Goal: Use online tool/utility: Use online tool/utility

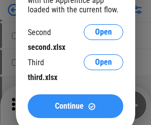
click at [75, 106] on span "Continue" at bounding box center [69, 106] width 29 height 8
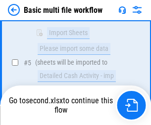
scroll to position [219, 0]
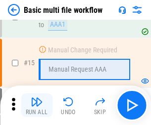
click at [37, 105] on img "button" at bounding box center [37, 102] width 12 height 12
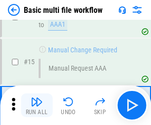
click at [37, 105] on img "button" at bounding box center [37, 102] width 12 height 12
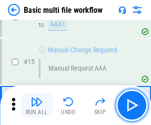
scroll to position [657, 0]
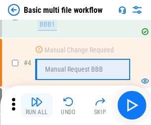
click at [37, 105] on img "button" at bounding box center [37, 102] width 12 height 12
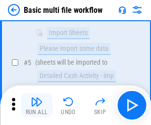
click at [37, 105] on img "button" at bounding box center [37, 102] width 12 height 12
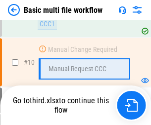
scroll to position [463, 0]
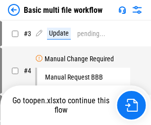
scroll to position [40, 0]
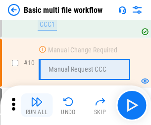
click at [37, 105] on img "button" at bounding box center [37, 102] width 12 height 12
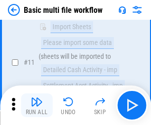
click at [37, 105] on img "button" at bounding box center [37, 102] width 12 height 12
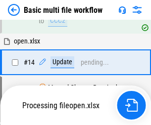
scroll to position [516, 0]
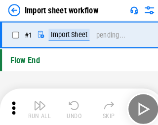
click at [37, 105] on img "button" at bounding box center [39, 102] width 12 height 12
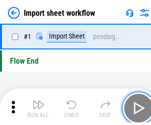
scroll to position [3, 0]
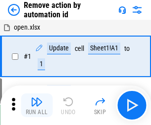
click at [37, 105] on img "button" at bounding box center [37, 102] width 12 height 12
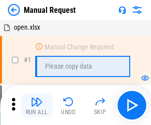
click at [37, 105] on img "button" at bounding box center [37, 102] width 12 height 12
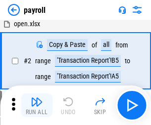
click at [37, 105] on img "button" at bounding box center [37, 102] width 12 height 12
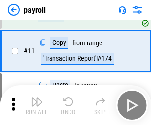
scroll to position [72, 0]
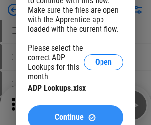
click at [75, 113] on span "Continue" at bounding box center [69, 117] width 29 height 8
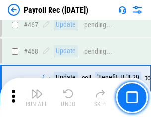
scroll to position [5261, 0]
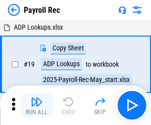
click at [37, 105] on img "button" at bounding box center [37, 102] width 12 height 12
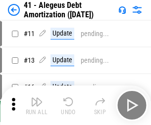
click at [37, 105] on img "button" at bounding box center [37, 102] width 12 height 12
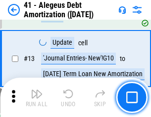
scroll to position [122, 0]
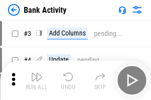
click at [37, 80] on img "button" at bounding box center [37, 77] width 12 height 12
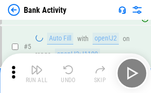
scroll to position [52, 0]
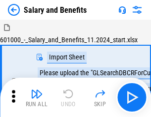
scroll to position [13, 0]
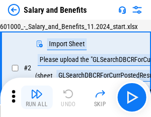
click at [37, 98] on img "button" at bounding box center [37, 94] width 12 height 12
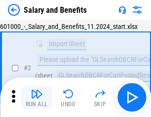
click at [37, 98] on img "button" at bounding box center [37, 94] width 12 height 12
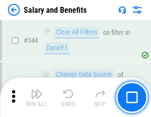
scroll to position [4623, 0]
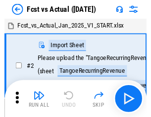
scroll to position [13, 0]
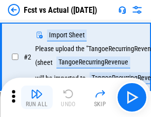
click at [37, 98] on img "button" at bounding box center [37, 94] width 12 height 12
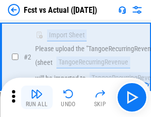
click at [37, 98] on img "button" at bounding box center [37, 94] width 12 height 12
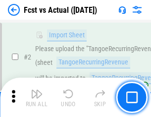
scroll to position [92, 0]
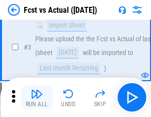
click at [37, 98] on img "button" at bounding box center [37, 94] width 12 height 12
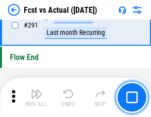
scroll to position [4672, 0]
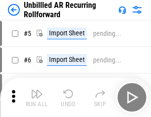
click at [37, 98] on img "button" at bounding box center [37, 94] width 12 height 12
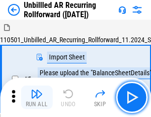
scroll to position [21, 0]
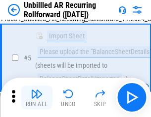
click at [37, 98] on img "button" at bounding box center [37, 94] width 12 height 12
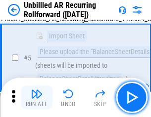
scroll to position [93, 0]
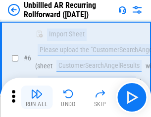
click at [37, 98] on img "button" at bounding box center [37, 94] width 12 height 12
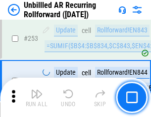
scroll to position [3353, 0]
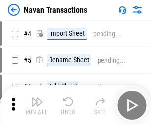
click at [37, 98] on img "button" at bounding box center [37, 102] width 12 height 12
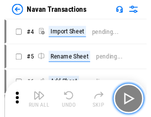
scroll to position [16, 0]
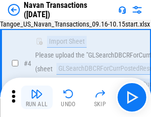
click at [37, 98] on img "button" at bounding box center [37, 94] width 12 height 12
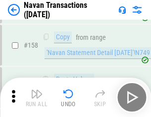
scroll to position [3201, 0]
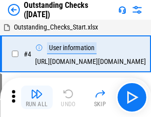
click at [37, 98] on img "button" at bounding box center [37, 94] width 12 height 12
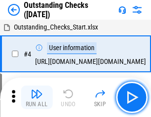
scroll to position [41, 0]
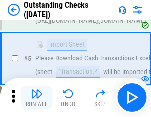
click at [37, 98] on img "button" at bounding box center [37, 94] width 12 height 12
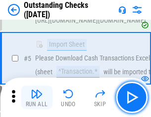
scroll to position [103, 0]
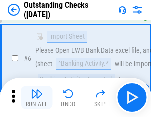
click at [37, 98] on img "button" at bounding box center [37, 94] width 12 height 12
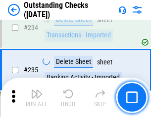
scroll to position [2998, 0]
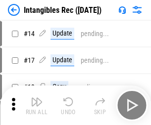
click at [37, 105] on img "button" at bounding box center [37, 102] width 12 height 12
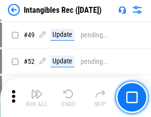
scroll to position [385, 0]
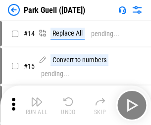
click at [37, 98] on img "button" at bounding box center [37, 102] width 12 height 12
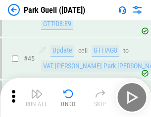
scroll to position [1235, 0]
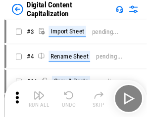
scroll to position [21, 0]
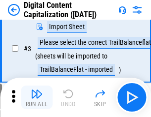
click at [37, 98] on img "button" at bounding box center [37, 94] width 12 height 12
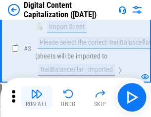
click at [37, 98] on img "button" at bounding box center [37, 94] width 12 height 12
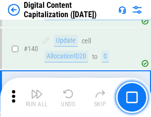
scroll to position [1040, 0]
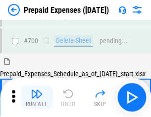
click at [37, 98] on img "button" at bounding box center [37, 94] width 12 height 12
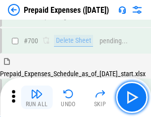
scroll to position [2656, 0]
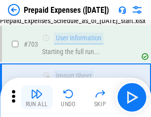
click at [37, 98] on img "button" at bounding box center [37, 94] width 12 height 12
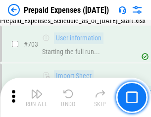
scroll to position [2715, 0]
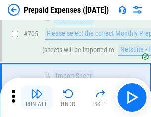
click at [37, 98] on img "button" at bounding box center [37, 94] width 12 height 12
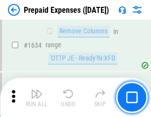
scroll to position [9612, 0]
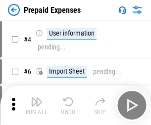
click at [37, 105] on img "button" at bounding box center [37, 102] width 12 height 12
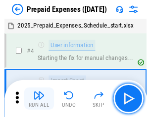
scroll to position [43, 0]
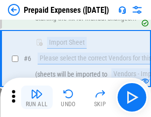
click at [37, 98] on img "button" at bounding box center [37, 94] width 12 height 12
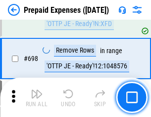
scroll to position [3438, 0]
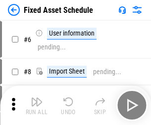
click at [37, 105] on img "button" at bounding box center [37, 102] width 12 height 12
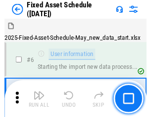
scroll to position [53, 0]
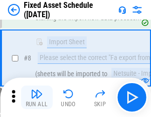
click at [37, 98] on img "button" at bounding box center [37, 94] width 12 height 12
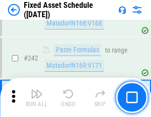
scroll to position [3058, 0]
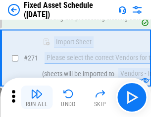
click at [37, 98] on img "button" at bounding box center [37, 94] width 12 height 12
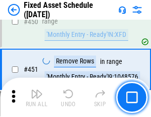
scroll to position [4413, 0]
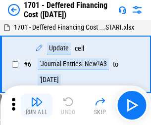
click at [37, 105] on img "button" at bounding box center [37, 102] width 12 height 12
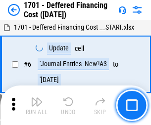
scroll to position [118, 0]
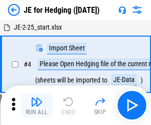
click at [37, 98] on img "button" at bounding box center [37, 102] width 12 height 12
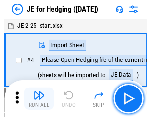
scroll to position [1, 0]
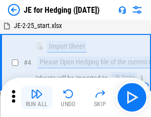
click at [37, 98] on img "button" at bounding box center [37, 94] width 12 height 12
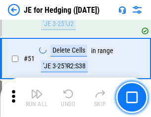
scroll to position [639, 0]
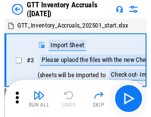
scroll to position [1, 0]
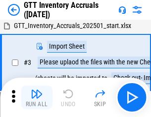
click at [37, 98] on img "button" at bounding box center [37, 94] width 12 height 12
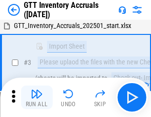
click at [37, 98] on img "button" at bounding box center [37, 94] width 12 height 12
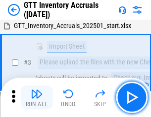
scroll to position [64, 0]
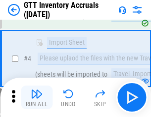
click at [37, 98] on img "button" at bounding box center [37, 94] width 12 height 12
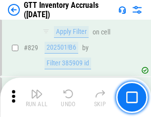
scroll to position [7494, 0]
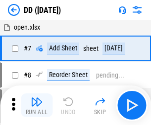
click at [37, 105] on img "button" at bounding box center [37, 102] width 12 height 12
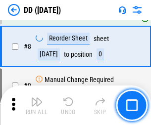
scroll to position [95, 0]
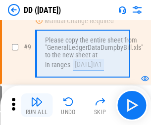
click at [37, 105] on img "button" at bounding box center [37, 102] width 12 height 12
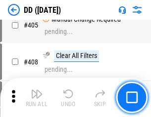
scroll to position [4417, 0]
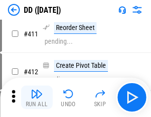
click at [37, 98] on img "button" at bounding box center [37, 94] width 12 height 12
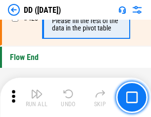
scroll to position [4725, 0]
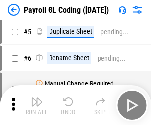
click at [37, 105] on img "button" at bounding box center [37, 102] width 12 height 12
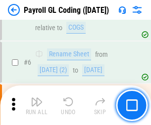
scroll to position [118, 0]
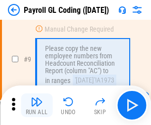
click at [37, 105] on img "button" at bounding box center [37, 102] width 12 height 12
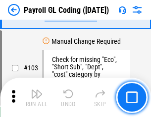
scroll to position [2316, 0]
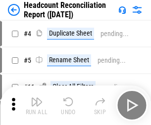
click at [37, 105] on img "button" at bounding box center [37, 102] width 12 height 12
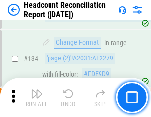
scroll to position [1187, 0]
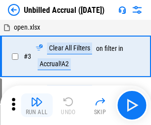
click at [37, 105] on img "button" at bounding box center [37, 102] width 12 height 12
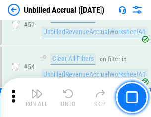
scroll to position [1031, 0]
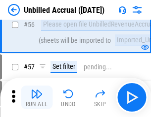
click at [37, 98] on img "button" at bounding box center [37, 94] width 12 height 12
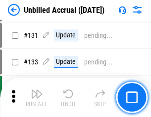
scroll to position [2941, 0]
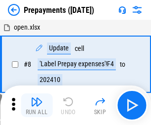
click at [37, 105] on img "button" at bounding box center [37, 102] width 12 height 12
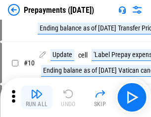
scroll to position [62, 0]
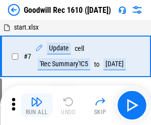
click at [37, 105] on img "button" at bounding box center [37, 102] width 12 height 12
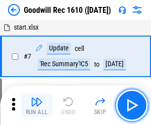
scroll to position [169, 0]
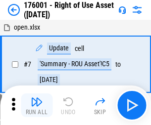
click at [37, 105] on img "button" at bounding box center [37, 102] width 12 height 12
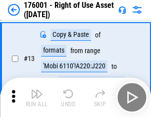
scroll to position [64, 0]
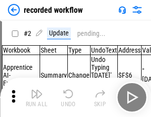
click at [37, 98] on img "button" at bounding box center [37, 94] width 12 height 12
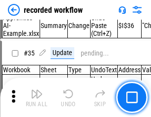
scroll to position [3086, 0]
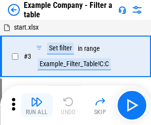
click at [37, 105] on img "button" at bounding box center [37, 102] width 12 height 12
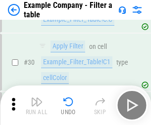
scroll to position [903, 0]
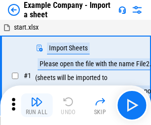
click at [37, 98] on img "button" at bounding box center [37, 102] width 12 height 12
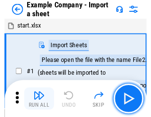
scroll to position [15, 0]
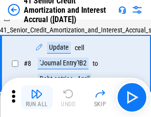
click at [37, 98] on img "button" at bounding box center [37, 94] width 12 height 12
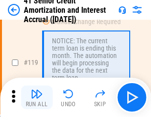
click at [37, 98] on img "button" at bounding box center [37, 94] width 12 height 12
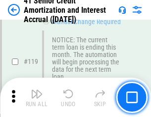
scroll to position [932, 0]
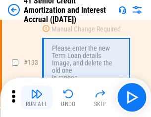
click at [37, 98] on img "button" at bounding box center [37, 94] width 12 height 12
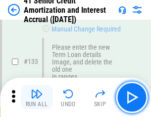
scroll to position [1032, 0]
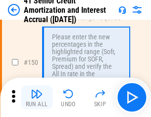
click at [37, 98] on img "button" at bounding box center [37, 94] width 12 height 12
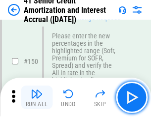
scroll to position [1135, 0]
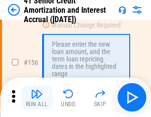
click at [37, 98] on img "button" at bounding box center [37, 94] width 12 height 12
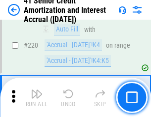
scroll to position [2211, 0]
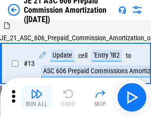
click at [37, 98] on img "button" at bounding box center [37, 94] width 12 height 12
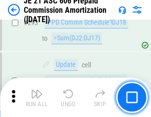
scroll to position [1817, 0]
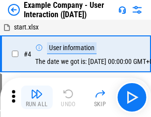
click at [37, 98] on img "button" at bounding box center [37, 94] width 12 height 12
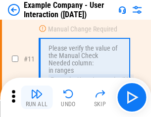
click at [37, 98] on img "button" at bounding box center [37, 94] width 12 height 12
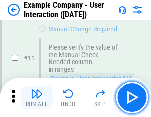
scroll to position [214, 0]
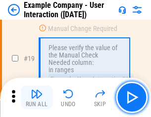
click at [37, 98] on img "button" at bounding box center [37, 94] width 12 height 12
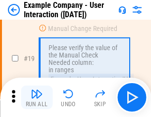
click at [37, 98] on img "button" at bounding box center [37, 94] width 12 height 12
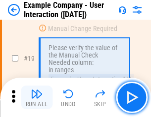
click at [37, 98] on img "button" at bounding box center [37, 94] width 12 height 12
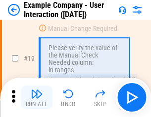
click at [37, 98] on img "button" at bounding box center [37, 94] width 12 height 12
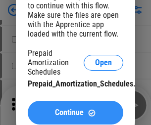
click at [75, 113] on span "Continue" at bounding box center [69, 113] width 29 height 8
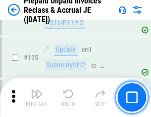
scroll to position [1280, 0]
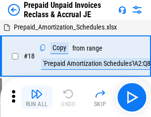
click at [37, 98] on img "button" at bounding box center [37, 94] width 12 height 12
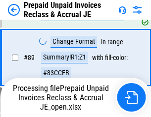
scroll to position [806, 0]
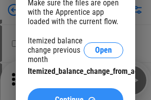
click at [75, 96] on span "Continue" at bounding box center [69, 100] width 29 height 8
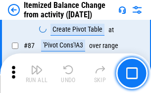
scroll to position [965, 0]
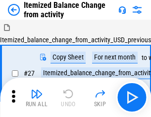
scroll to position [15, 0]
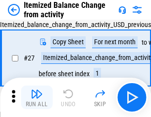
click at [37, 98] on img "button" at bounding box center [37, 94] width 12 height 12
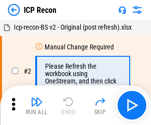
scroll to position [4, 0]
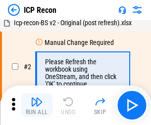
click at [37, 105] on img "button" at bounding box center [37, 102] width 12 height 12
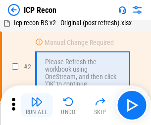
click at [37, 105] on img "button" at bounding box center [37, 102] width 12 height 12
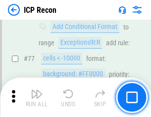
scroll to position [887, 0]
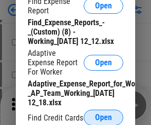
click at [103, 117] on span "Open" at bounding box center [103, 118] width 17 height 8
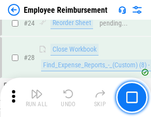
scroll to position [462, 0]
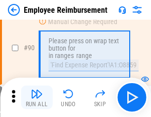
click at [37, 98] on img "button" at bounding box center [37, 94] width 12 height 12
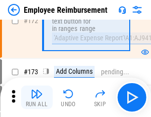
click at [37, 98] on img "button" at bounding box center [37, 94] width 12 height 12
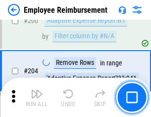
scroll to position [2498, 0]
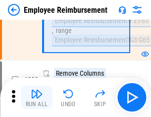
click at [37, 98] on img "button" at bounding box center [37, 94] width 12 height 12
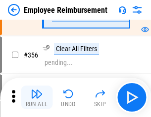
click at [37, 98] on img "button" at bounding box center [37, 94] width 12 height 12
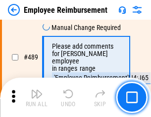
scroll to position [6275, 0]
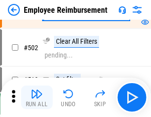
click at [37, 98] on img "button" at bounding box center [37, 94] width 12 height 12
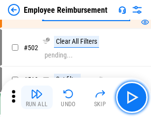
click at [37, 98] on img "button" at bounding box center [37, 94] width 12 height 12
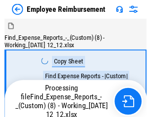
scroll to position [34, 0]
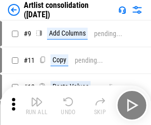
click at [37, 105] on img "button" at bounding box center [37, 102] width 12 height 12
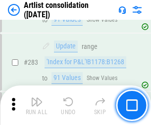
scroll to position [4083, 0]
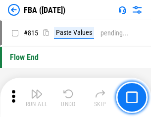
scroll to position [8838, 0]
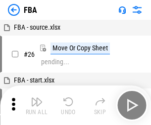
scroll to position [10, 0]
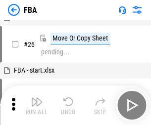
click at [37, 105] on img "button" at bounding box center [37, 102] width 12 height 12
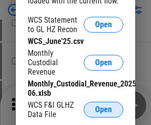
click at [103, 110] on span "Open" at bounding box center [103, 110] width 17 height 8
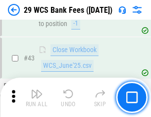
scroll to position [403, 0]
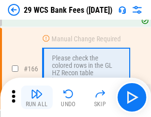
click at [37, 98] on img "button" at bounding box center [37, 94] width 12 height 12
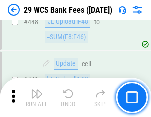
scroll to position [4781, 0]
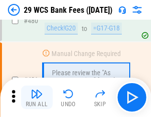
click at [37, 98] on img "button" at bounding box center [37, 94] width 12 height 12
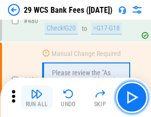
scroll to position [5091, 0]
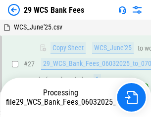
scroll to position [197, 0]
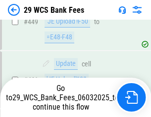
scroll to position [5022, 0]
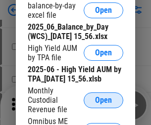
click at [103, 104] on span "Open" at bounding box center [103, 100] width 17 height 8
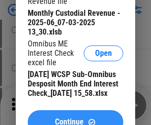
click at [75, 118] on span "Continue" at bounding box center [69, 122] width 29 height 8
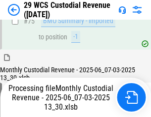
scroll to position [1031, 0]
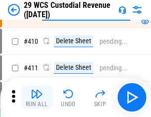
click at [37, 98] on img "button" at bounding box center [37, 94] width 12 height 12
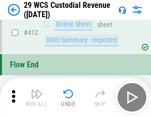
scroll to position [4715, 0]
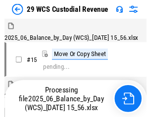
scroll to position [24, 0]
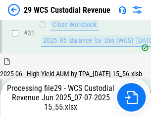
scroll to position [507, 0]
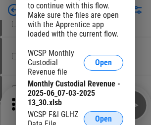
click at [103, 117] on span "Open" at bounding box center [103, 119] width 17 height 8
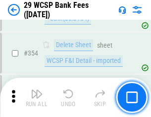
scroll to position [3282, 0]
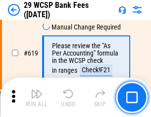
click at [37, 98] on img "button" at bounding box center [37, 94] width 12 height 12
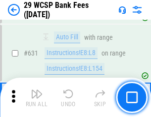
scroll to position [5690, 0]
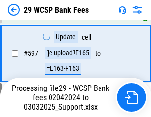
scroll to position [5262, 0]
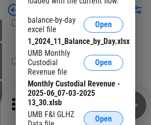
click at [103, 117] on span "Open" at bounding box center [103, 119] width 17 height 8
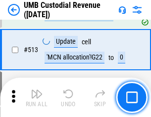
scroll to position [4775, 0]
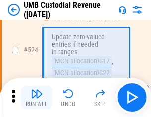
click at [37, 98] on img "button" at bounding box center [37, 94] width 12 height 12
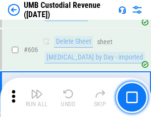
scroll to position [5699, 0]
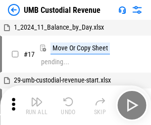
click at [37, 105] on img "button" at bounding box center [37, 102] width 12 height 12
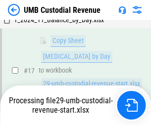
scroll to position [145, 0]
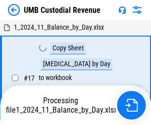
scroll to position [7, 0]
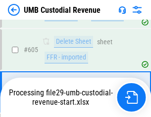
scroll to position [5634, 0]
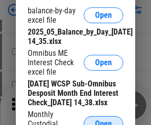
click at [103, 120] on span "Open" at bounding box center [103, 124] width 17 height 8
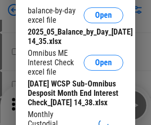
scroll to position [188, 0]
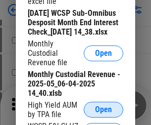
click at [103, 114] on span "Open" at bounding box center [103, 110] width 17 height 8
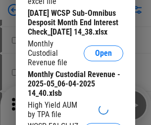
scroll to position [190, 0]
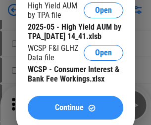
click at [75, 112] on span "Continue" at bounding box center [69, 108] width 29 height 8
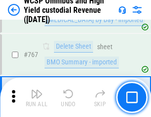
scroll to position [8045, 0]
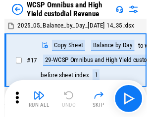
scroll to position [5, 0]
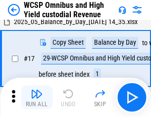
click at [37, 98] on img "button" at bounding box center [37, 94] width 12 height 12
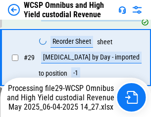
scroll to position [205, 0]
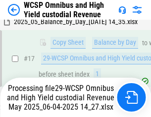
scroll to position [205, 0]
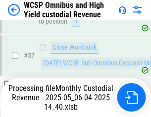
scroll to position [1013, 0]
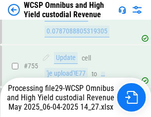
scroll to position [8022, 0]
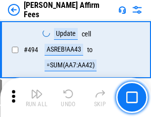
scroll to position [2684, 0]
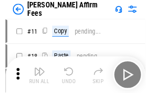
scroll to position [10, 0]
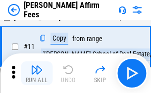
click at [37, 73] on img "button" at bounding box center [37, 70] width 12 height 12
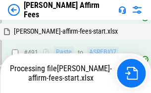
scroll to position [2697, 0]
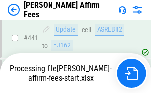
scroll to position [2589, 0]
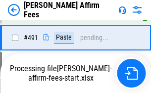
scroll to position [2697, 0]
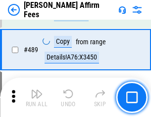
scroll to position [2577, 0]
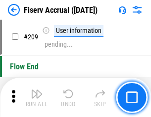
scroll to position [3066, 0]
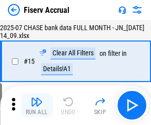
click at [37, 105] on img "button" at bounding box center [37, 102] width 12 height 12
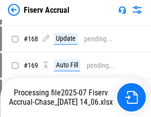
scroll to position [2598, 0]
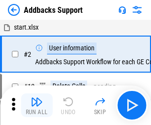
click at [37, 98] on img "button" at bounding box center [37, 102] width 12 height 12
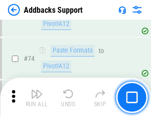
scroll to position [719, 0]
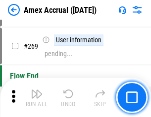
scroll to position [2769, 0]
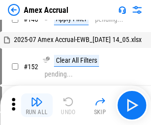
click at [37, 105] on img "button" at bounding box center [37, 102] width 12 height 12
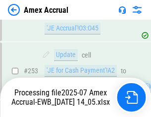
scroll to position [2880, 0]
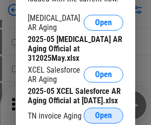
click at [103, 113] on span "Open" at bounding box center [103, 116] width 17 height 8
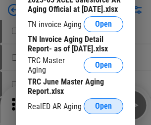
click at [103, 103] on span "Open" at bounding box center [103, 106] width 17 height 8
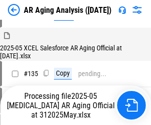
scroll to position [376, 0]
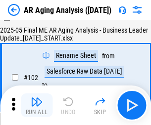
click at [37, 105] on img "button" at bounding box center [37, 102] width 12 height 12
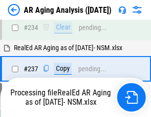
scroll to position [1530, 0]
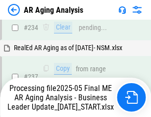
scroll to position [1560, 0]
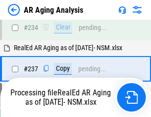
scroll to position [1560, 0]
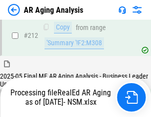
scroll to position [1477, 0]
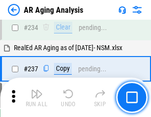
scroll to position [1519, 0]
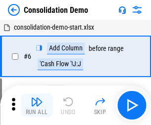
click at [37, 105] on img "button" at bounding box center [37, 102] width 12 height 12
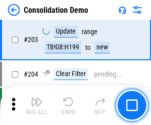
scroll to position [3096, 0]
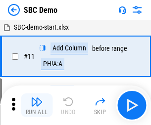
click at [37, 105] on img "button" at bounding box center [37, 102] width 12 height 12
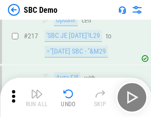
scroll to position [2437, 0]
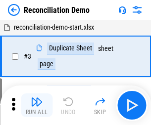
click at [37, 105] on img "button" at bounding box center [37, 102] width 12 height 12
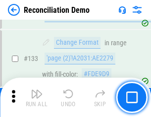
scroll to position [1172, 0]
